Goal: Find specific page/section: Find specific page/section

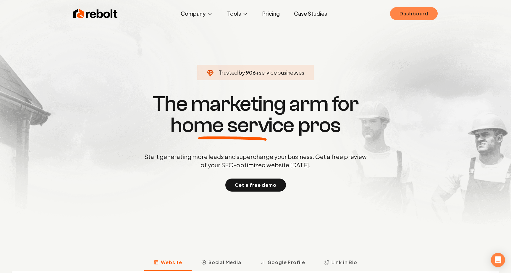
click at [408, 14] on link "Dashboard" at bounding box center [414, 13] width 48 height 13
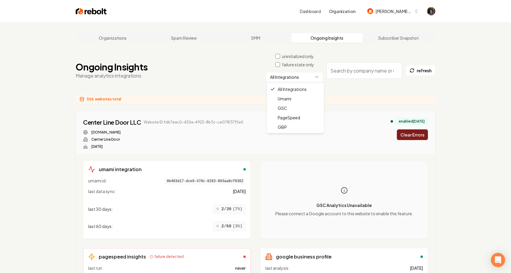
click at [298, 77] on html "Dashboard Organization [PERSON_NAME]-62 Organizations Spam Review SMM Ongoing I…" at bounding box center [255, 136] width 511 height 273
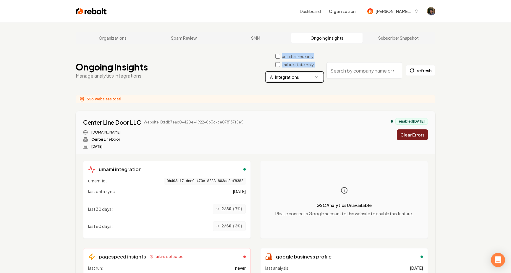
click at [298, 77] on html "Dashboard Organization [PERSON_NAME]-62 Organizations Spam Review SMM Ongoing I…" at bounding box center [255, 136] width 511 height 273
click at [234, 81] on div "Ongoing Insights Manage analytics integrations uninitialized only failure state…" at bounding box center [256, 70] width 360 height 34
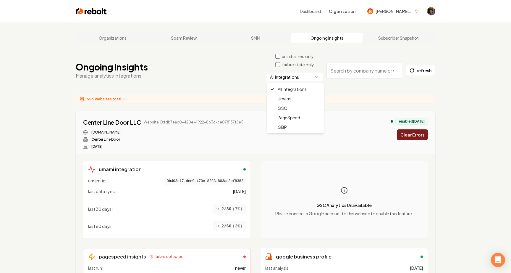
click at [284, 78] on html "Dashboard Organization [PERSON_NAME]-62 Organizations Spam Review SMM Ongoing I…" at bounding box center [255, 136] width 511 height 273
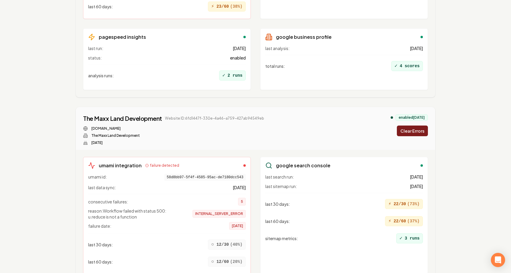
scroll to position [1340, 0]
